Goal: Navigation & Orientation: Find specific page/section

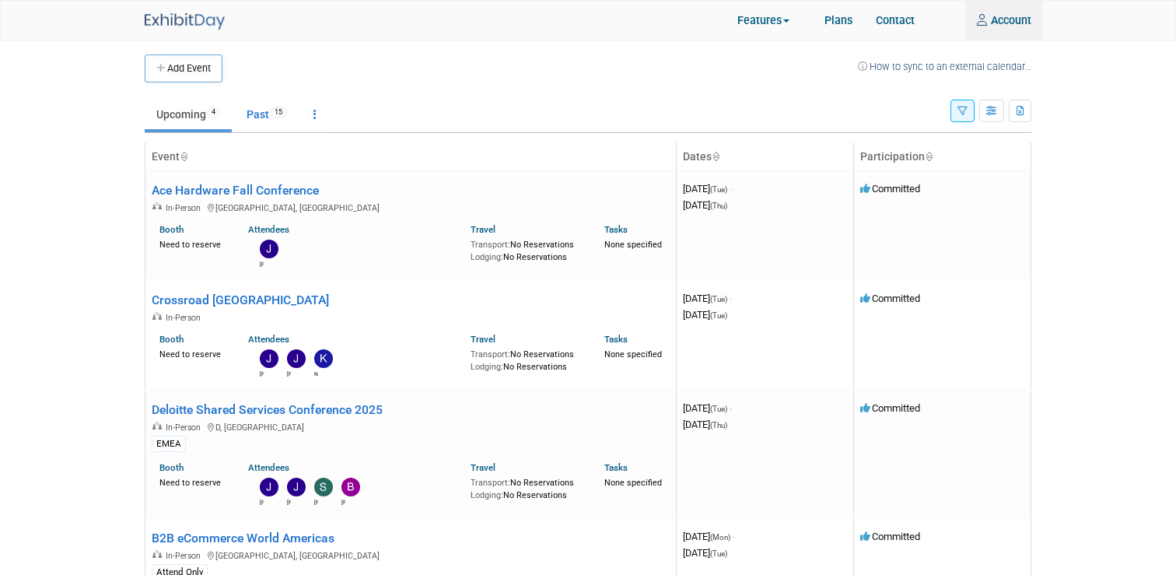
type input "Jsalerno@trevipay.com"
click at [186, 19] on img at bounding box center [185, 21] width 80 height 16
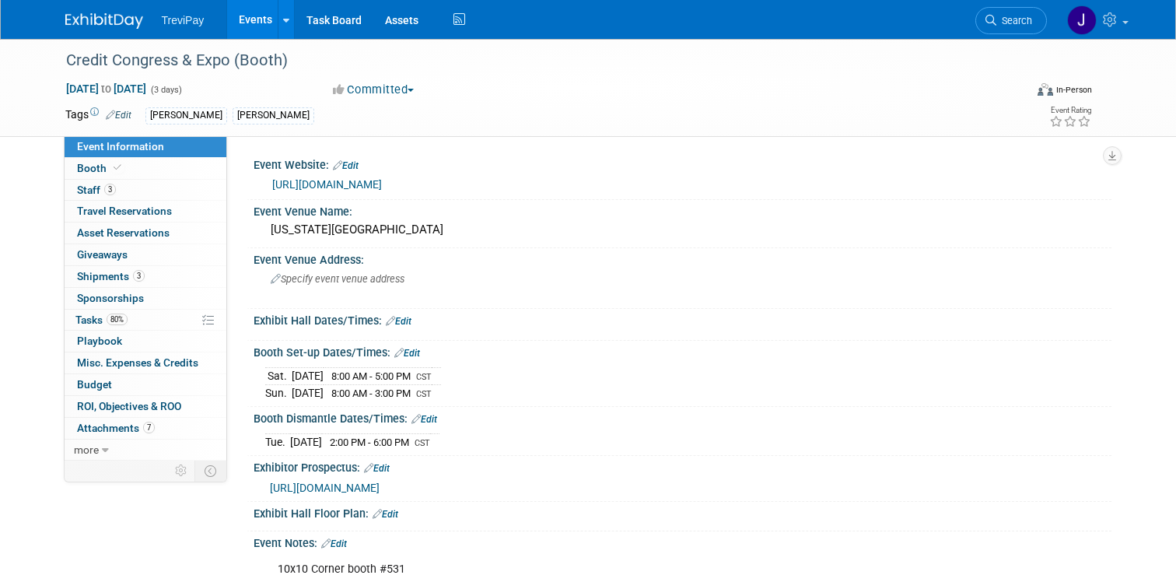
click at [248, 20] on link "Events" at bounding box center [255, 19] width 57 height 39
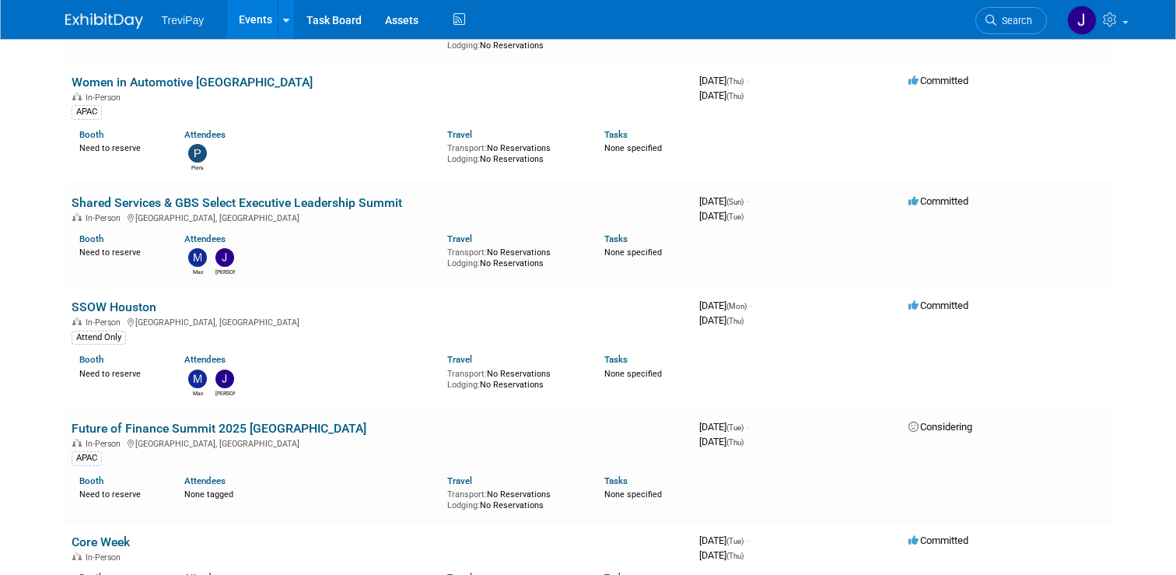
scroll to position [1163, 0]
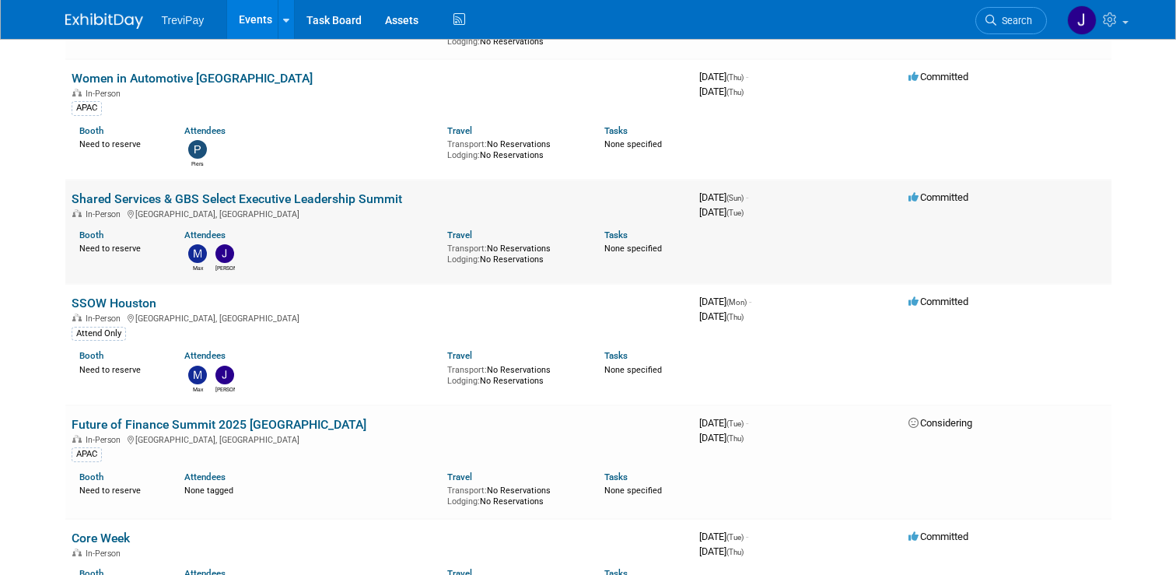
click at [212, 200] on link "Shared Services & GBS Select Executive Leadership Summit" at bounding box center [237, 198] width 330 height 15
